Goal: Information Seeking & Learning: Learn about a topic

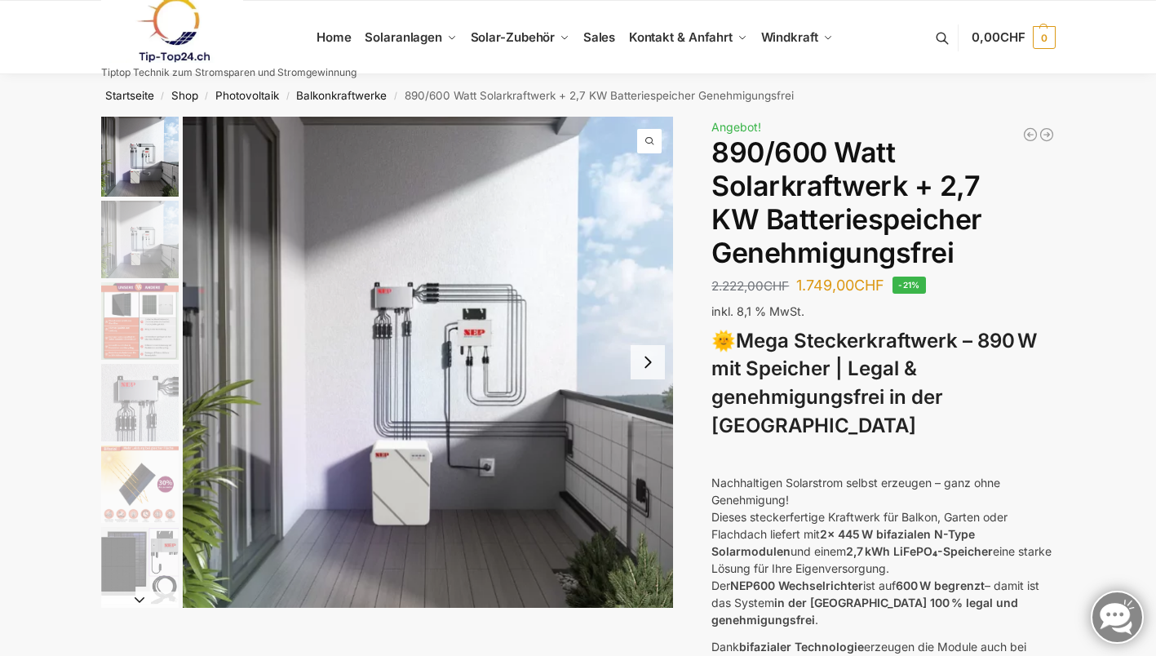
click at [658, 369] on button "Next slide" at bounding box center [648, 362] width 34 height 34
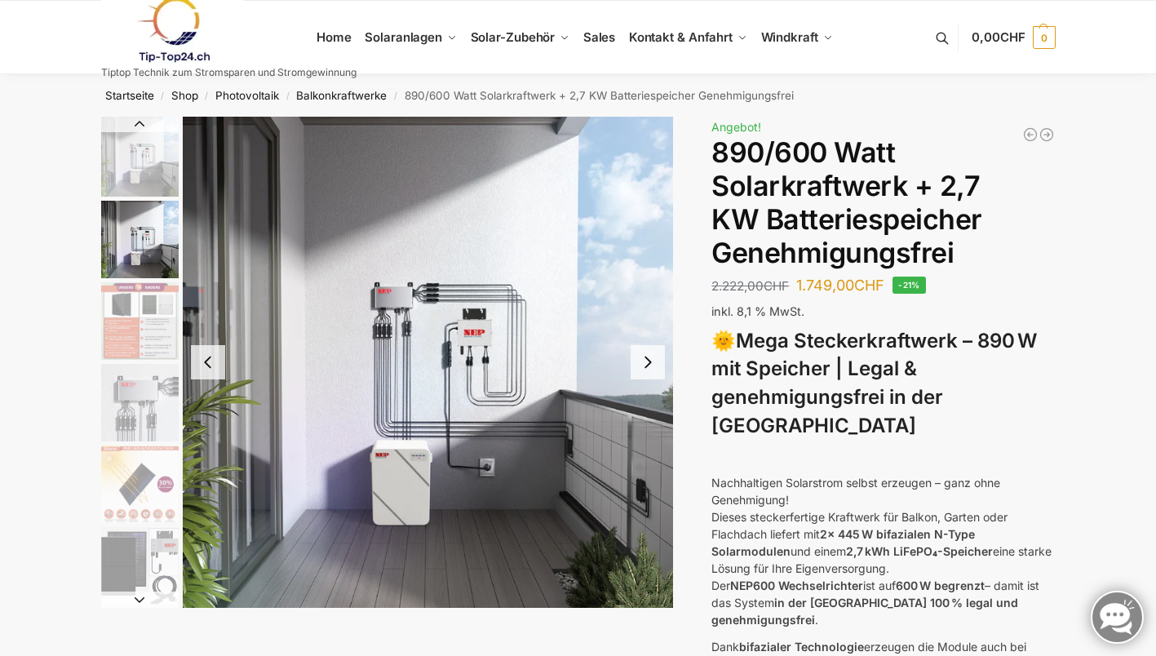
click at [657, 369] on button "Next slide" at bounding box center [648, 362] width 34 height 34
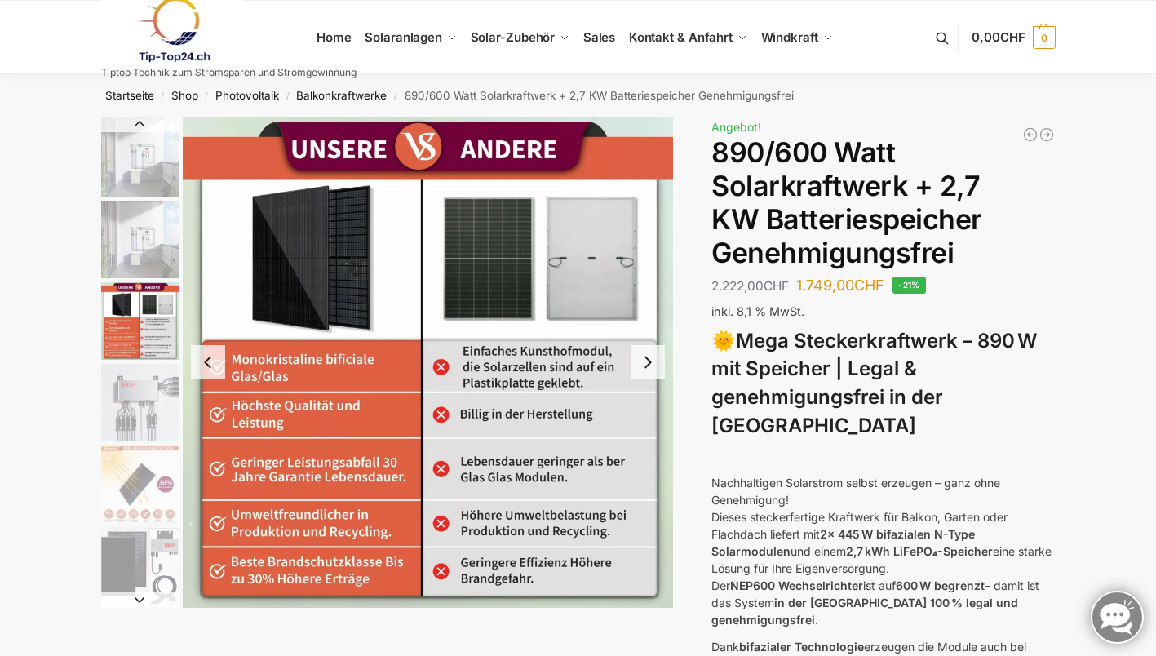
click at [657, 369] on button "Next slide" at bounding box center [648, 362] width 34 height 34
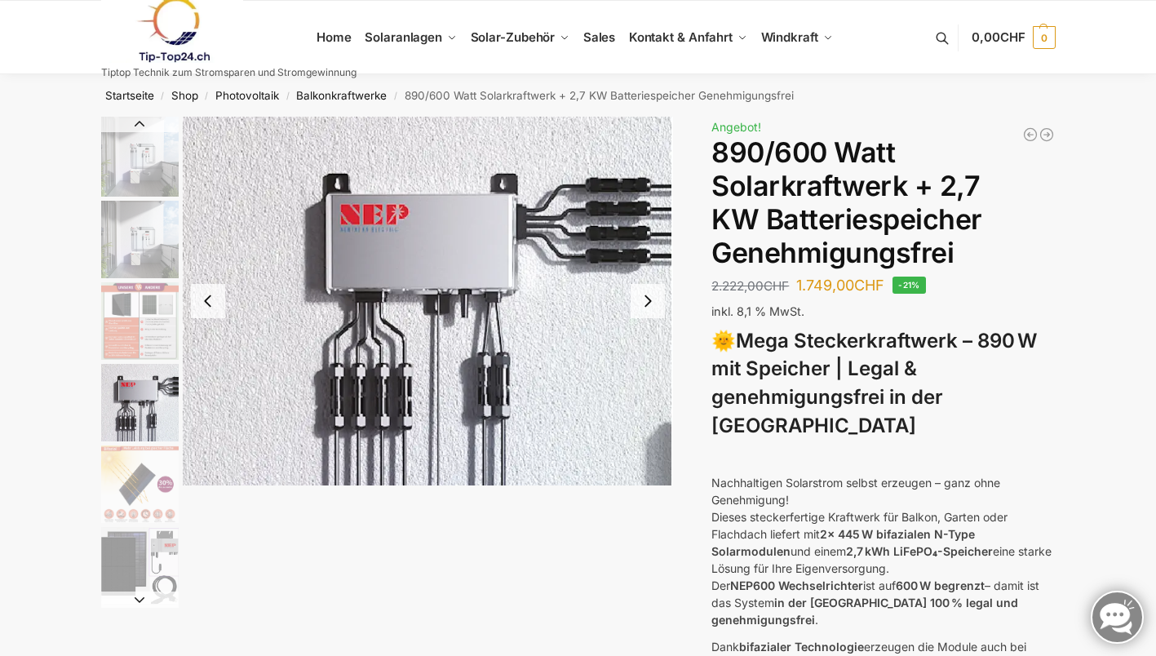
click at [646, 295] on button "Next slide" at bounding box center [648, 301] width 34 height 34
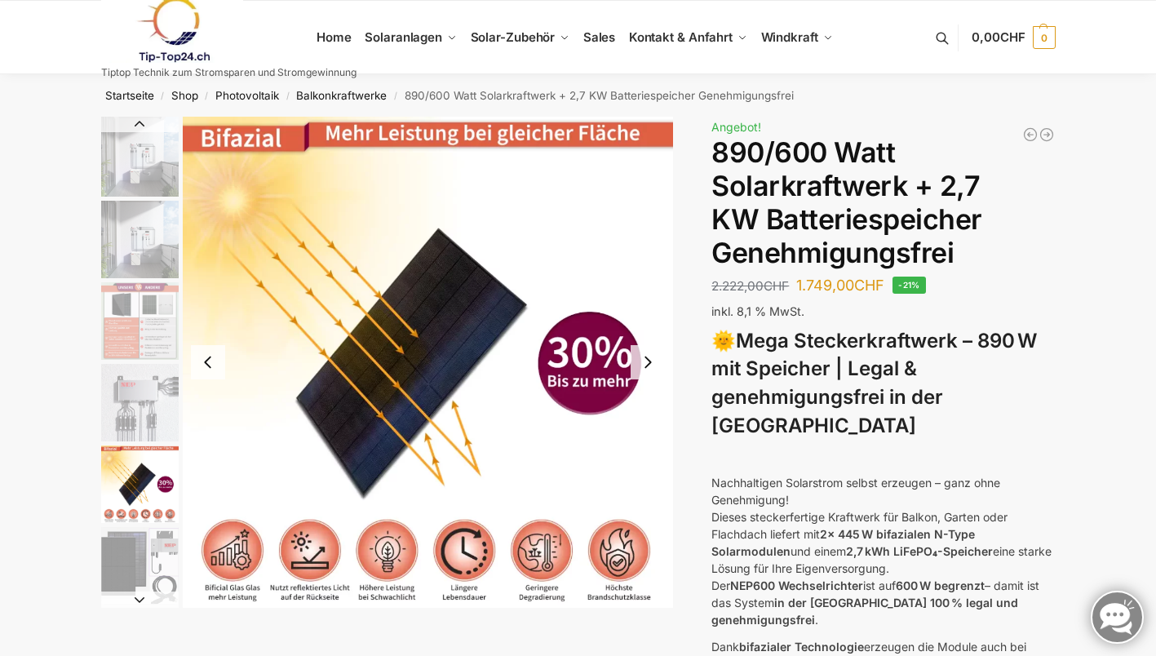
click at [645, 361] on button "Next slide" at bounding box center [648, 362] width 34 height 34
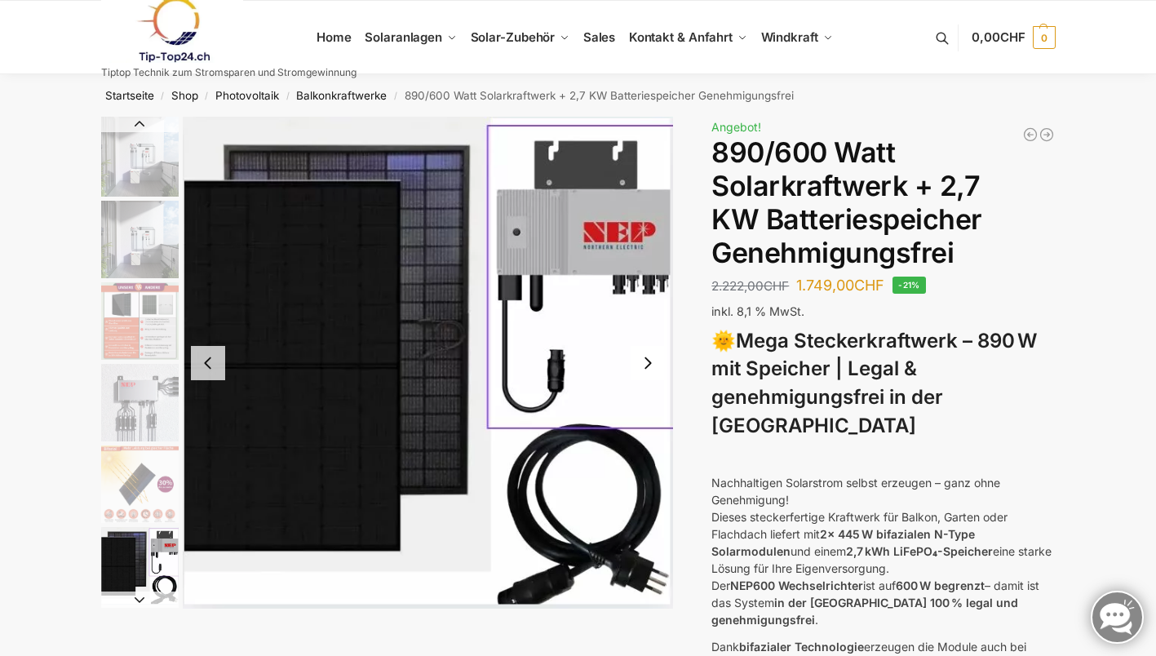
click at [649, 361] on button "Next slide" at bounding box center [648, 363] width 34 height 34
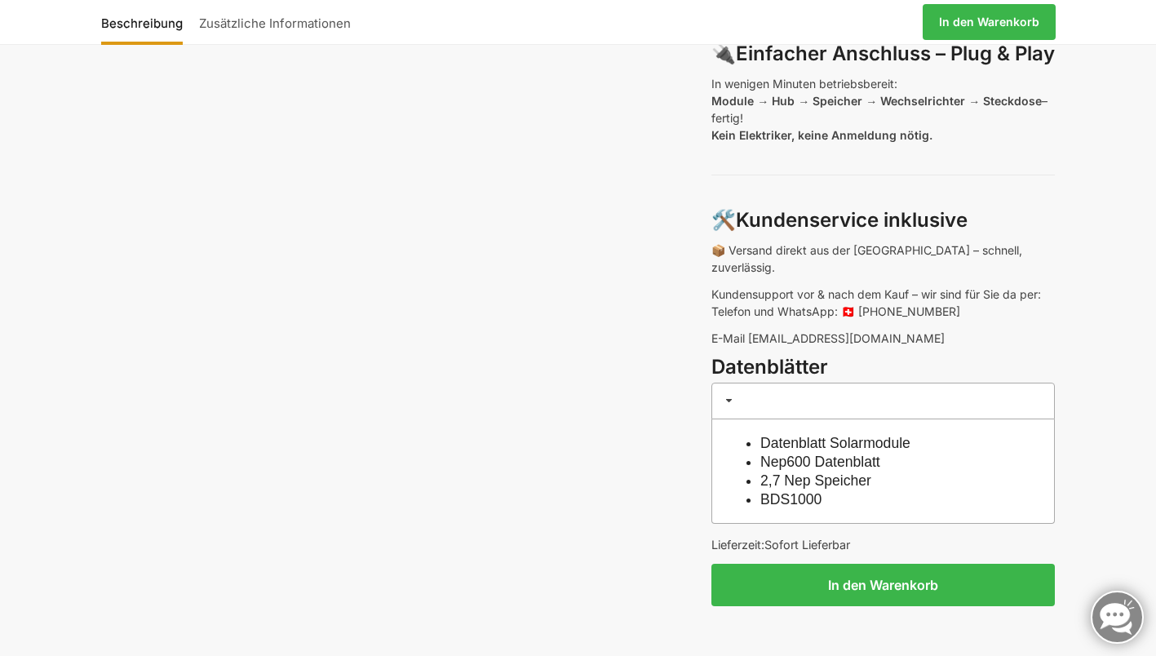
scroll to position [1224, 0]
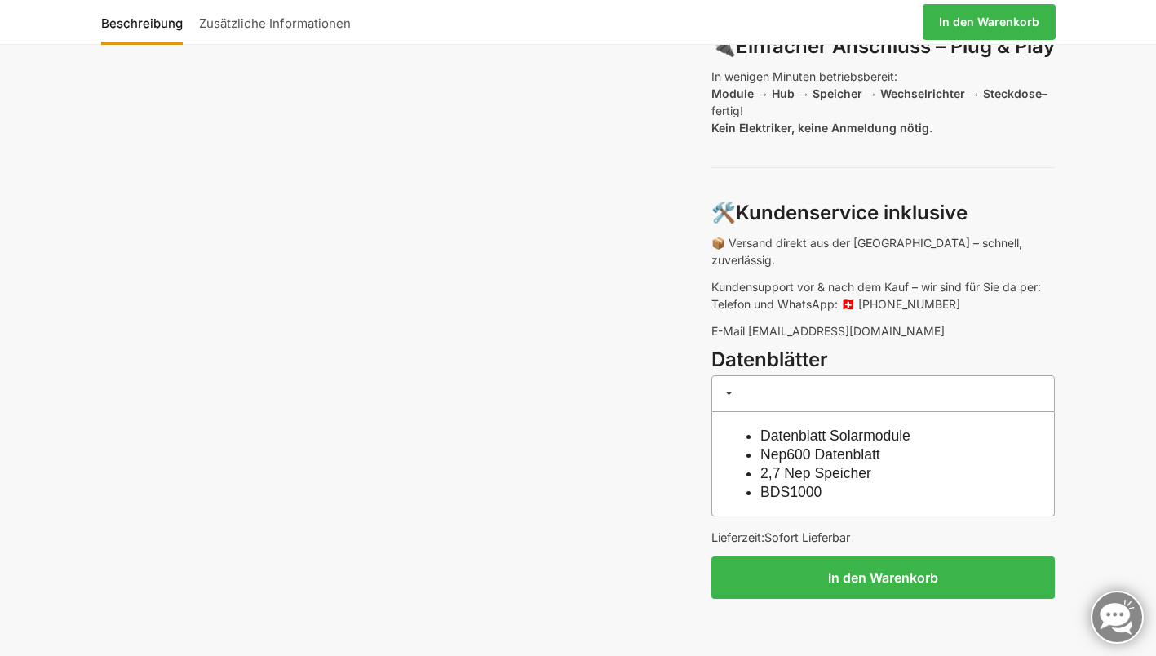
click at [831, 465] on link "2,7 Nep Speicher" at bounding box center [815, 473] width 111 height 16
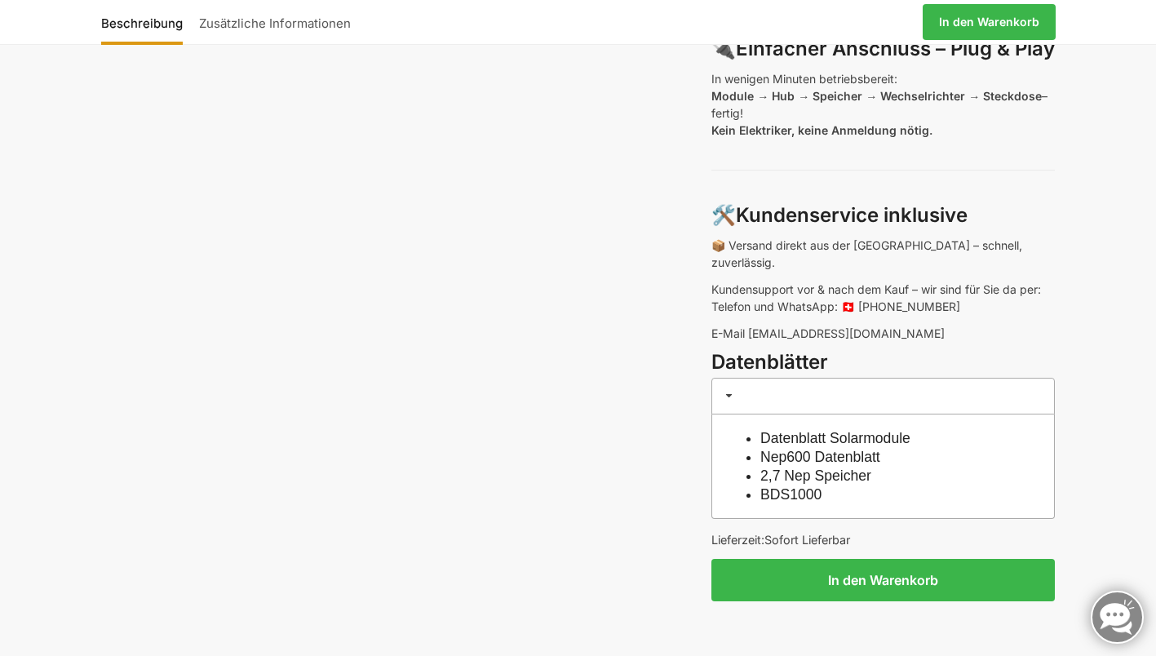
click at [851, 430] on link "Datenblatt Solarmodule" at bounding box center [835, 438] width 150 height 16
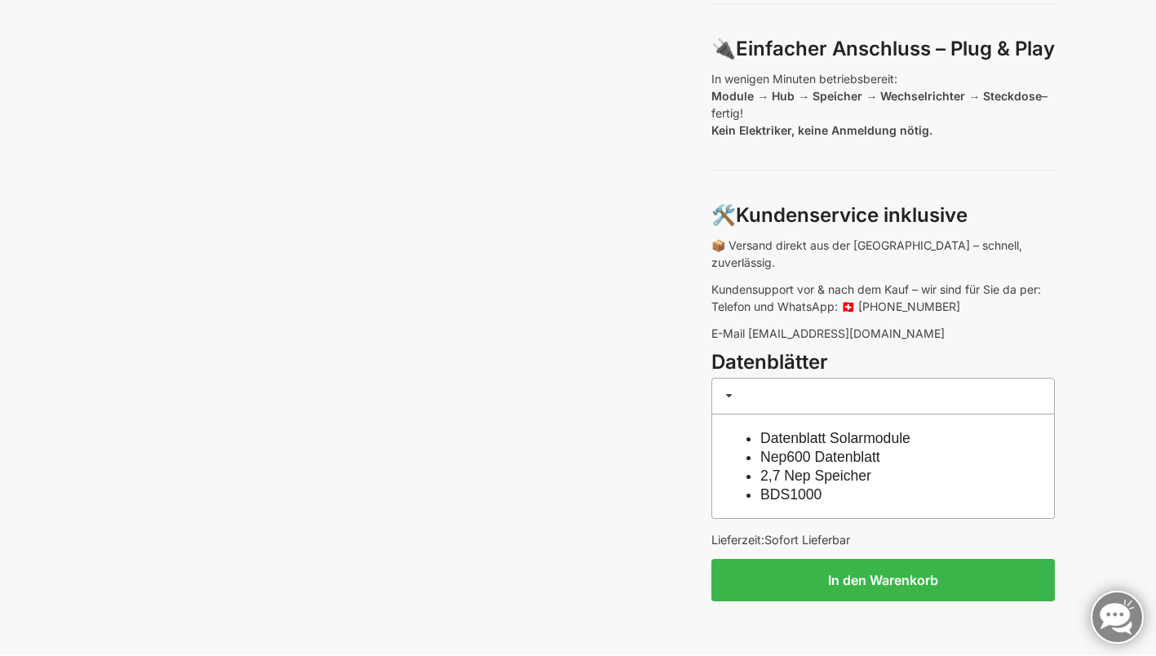
click at [853, 449] on link "Nep600 Datenblatt" at bounding box center [820, 457] width 120 height 16
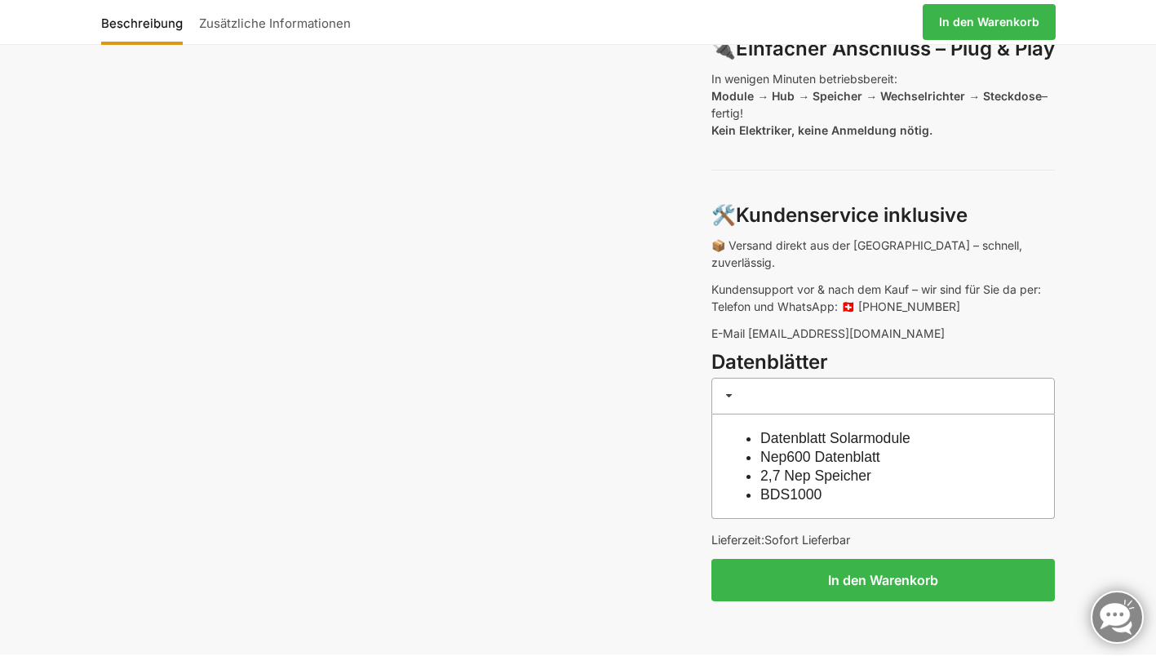
click at [806, 467] on link "2,7 Nep Speicher" at bounding box center [815, 475] width 111 height 16
